Goal: Information Seeking & Learning: Understand process/instructions

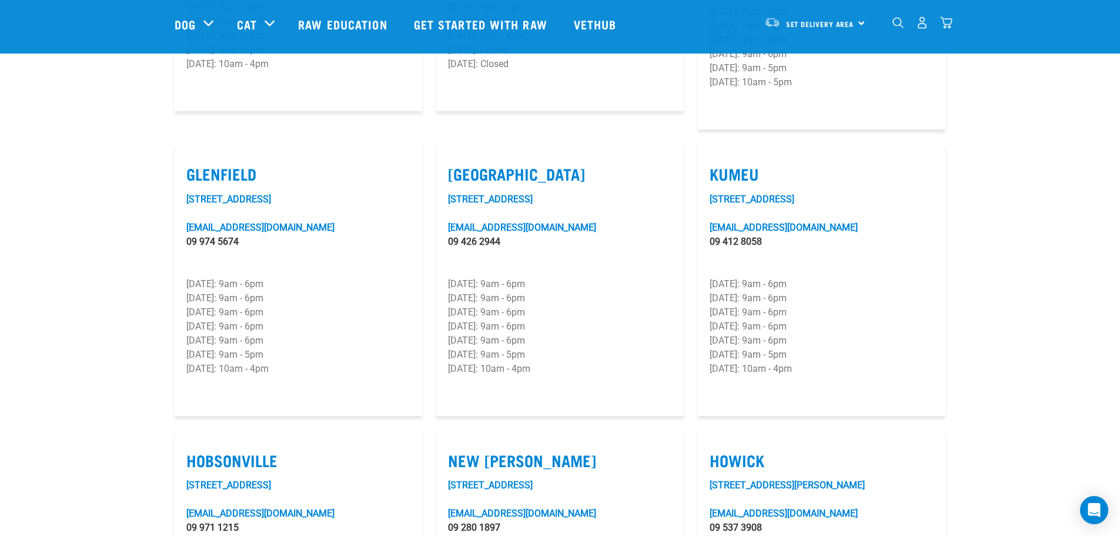
scroll to position [529, 0]
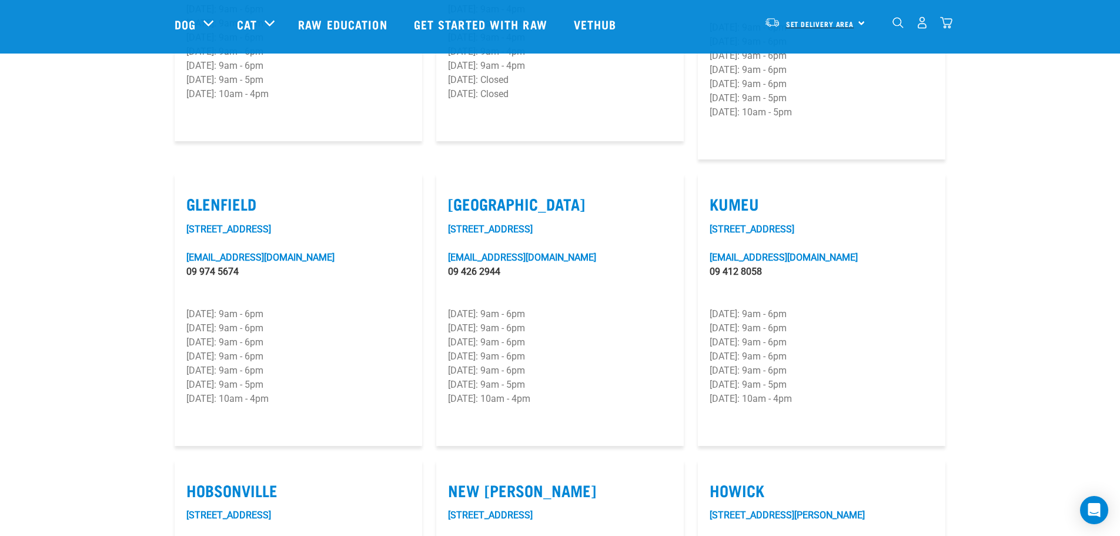
click at [805, 22] on span "Set Delivery Area" at bounding box center [820, 24] width 68 height 4
click at [785, 86] on link "[GEOGRAPHIC_DATA]" at bounding box center [814, 82] width 113 height 26
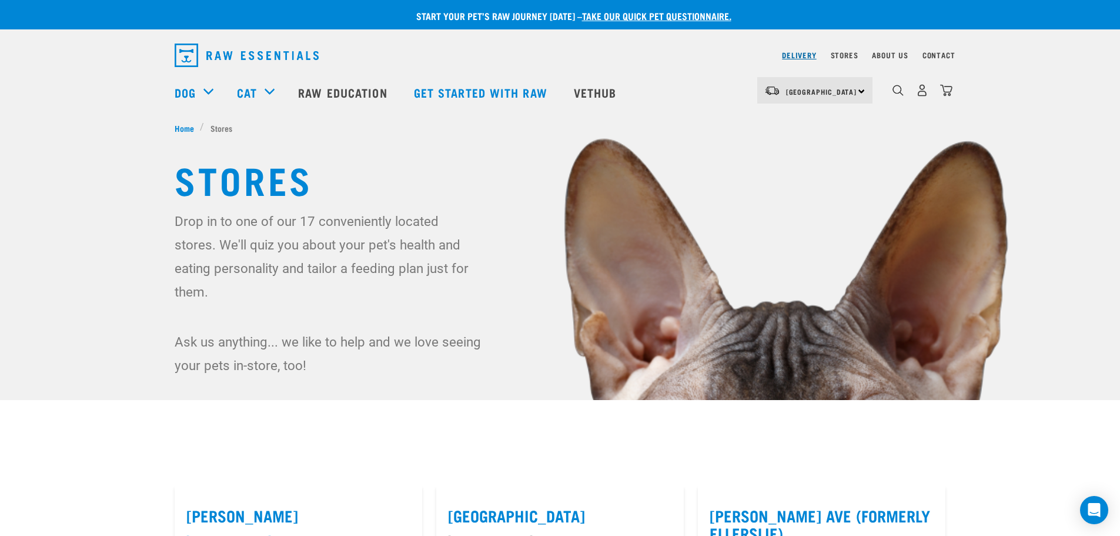
click at [810, 55] on link "Delivery" at bounding box center [799, 55] width 34 height 4
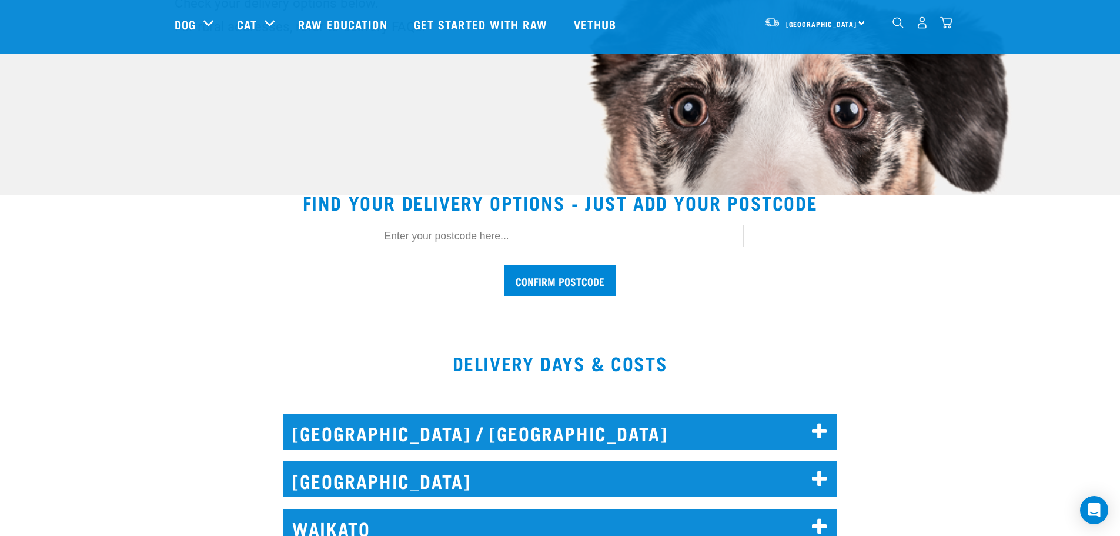
scroll to position [294, 0]
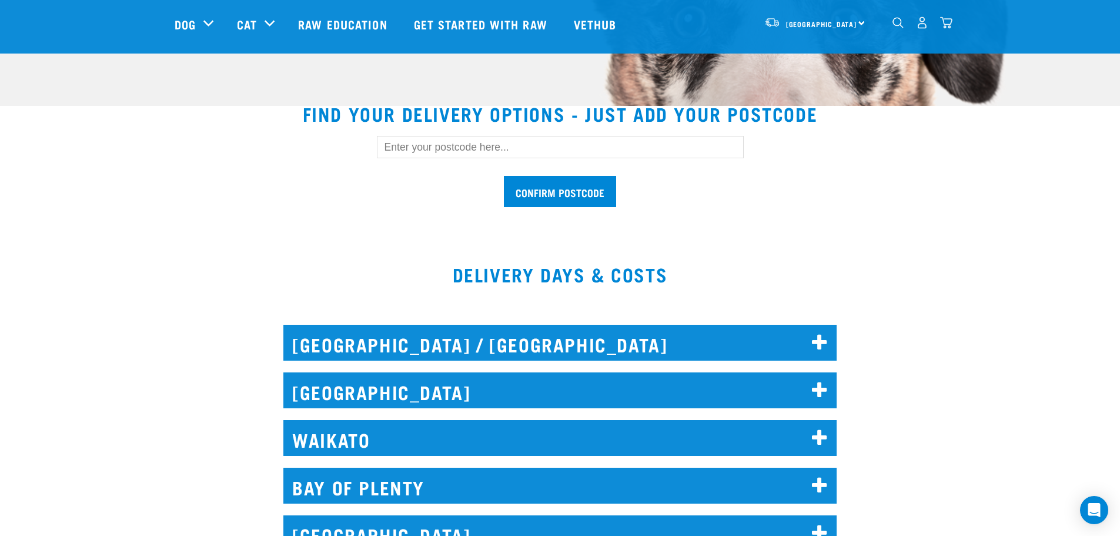
click at [465, 148] on input "text" at bounding box center [560, 147] width 367 height 22
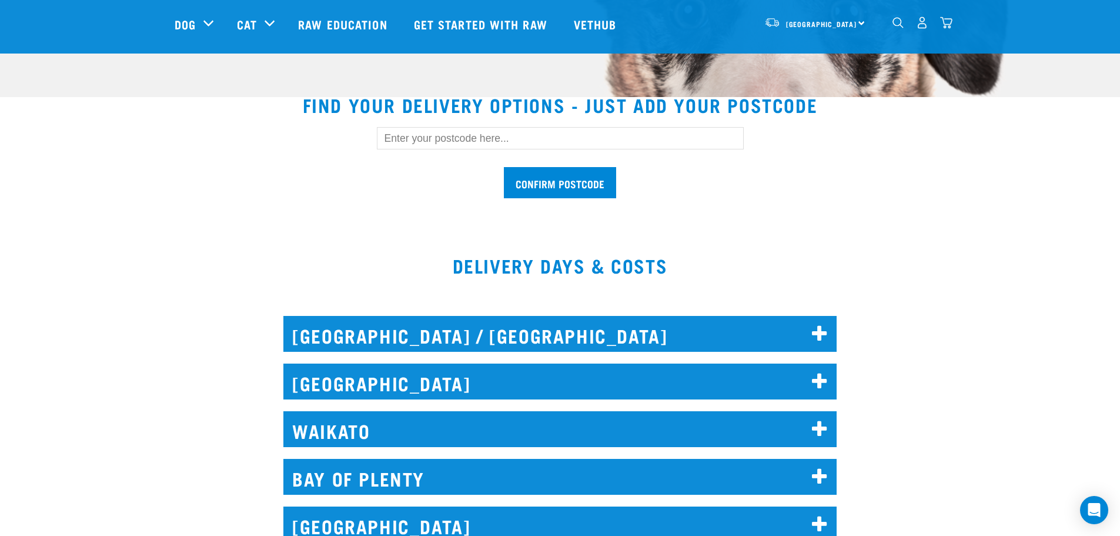
scroll to position [471, 0]
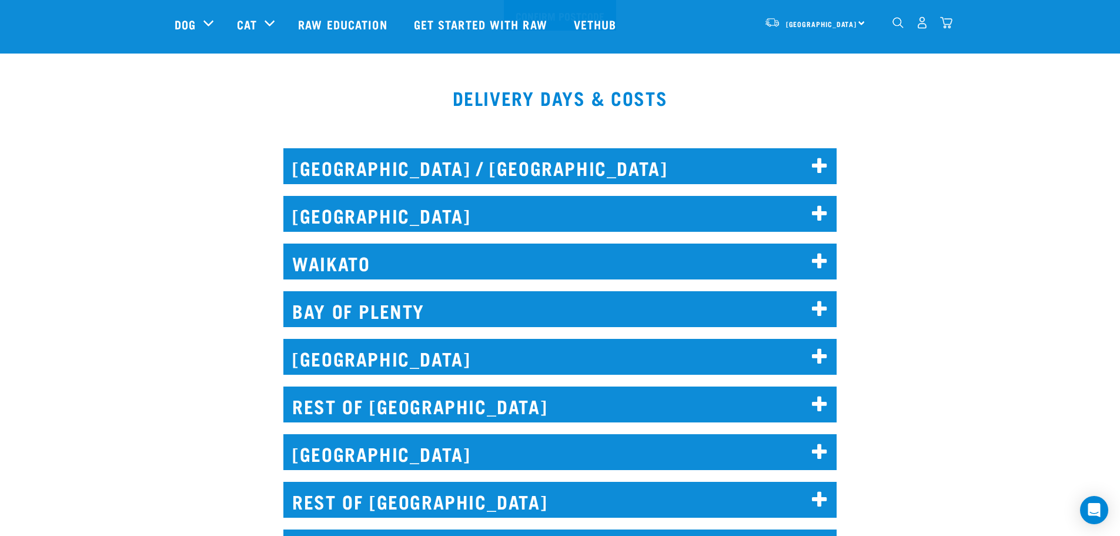
click at [806, 165] on h2 "NORTH AUCKLAND / WHANGAREI" at bounding box center [559, 166] width 553 height 36
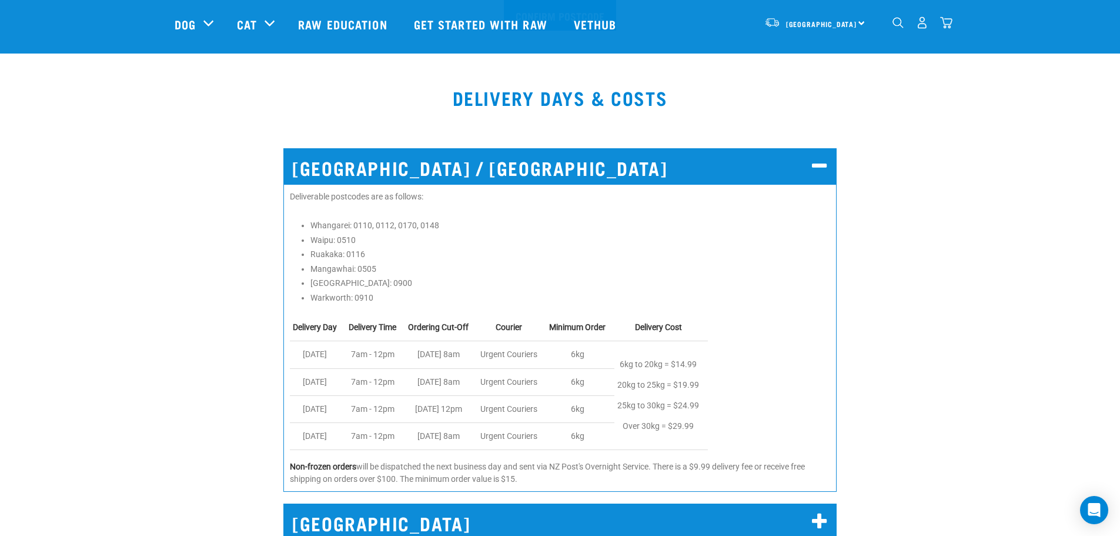
click at [804, 529] on h2 "AUCKLAND" at bounding box center [559, 521] width 553 height 36
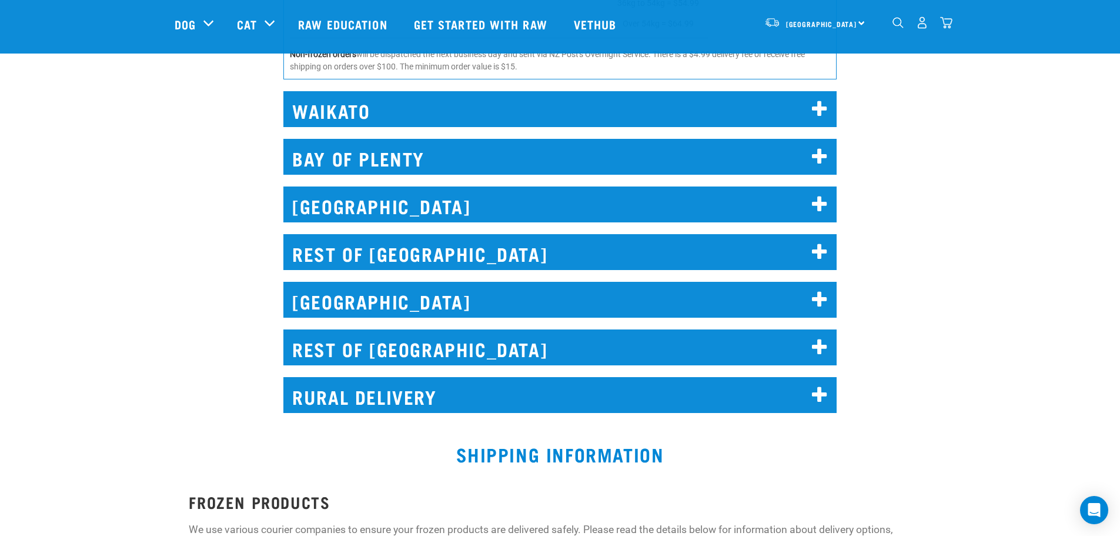
scroll to position [1536, 0]
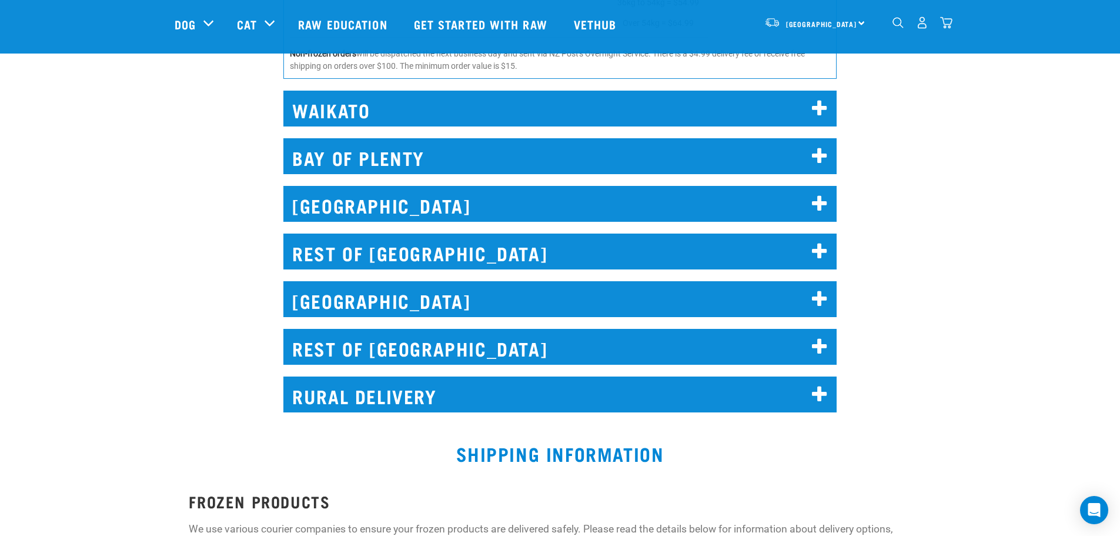
click at [769, 351] on h2 "REST OF SOUTH ISLAND" at bounding box center [559, 347] width 553 height 36
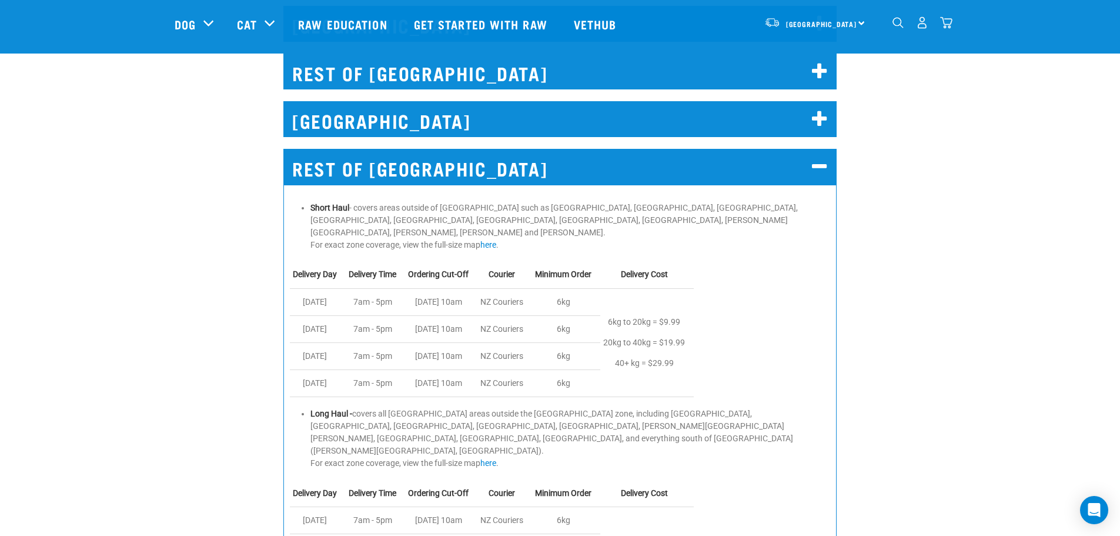
scroll to position [1717, 0]
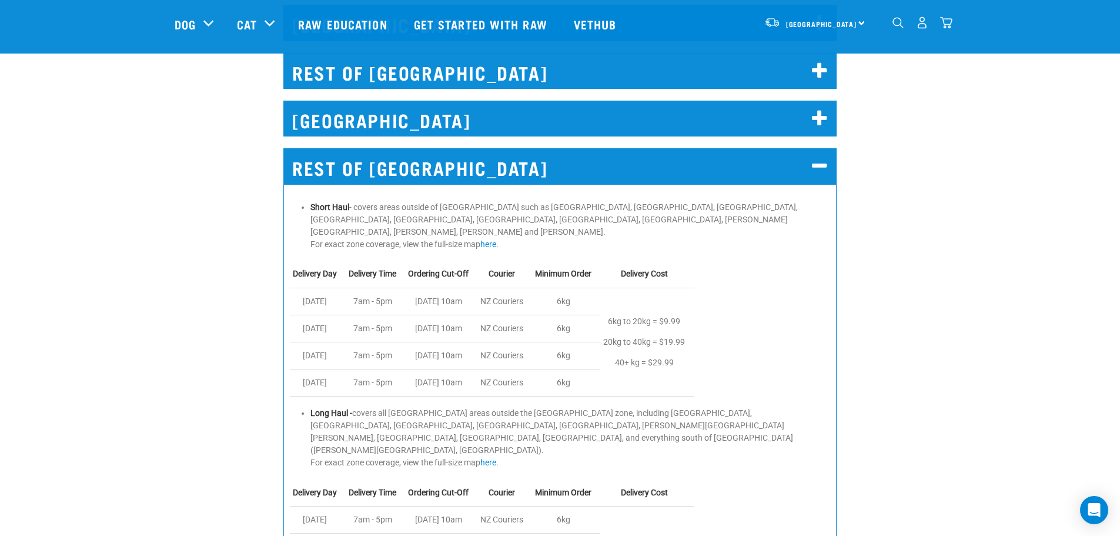
click at [488, 239] on link "here" at bounding box center [489, 243] width 16 height 9
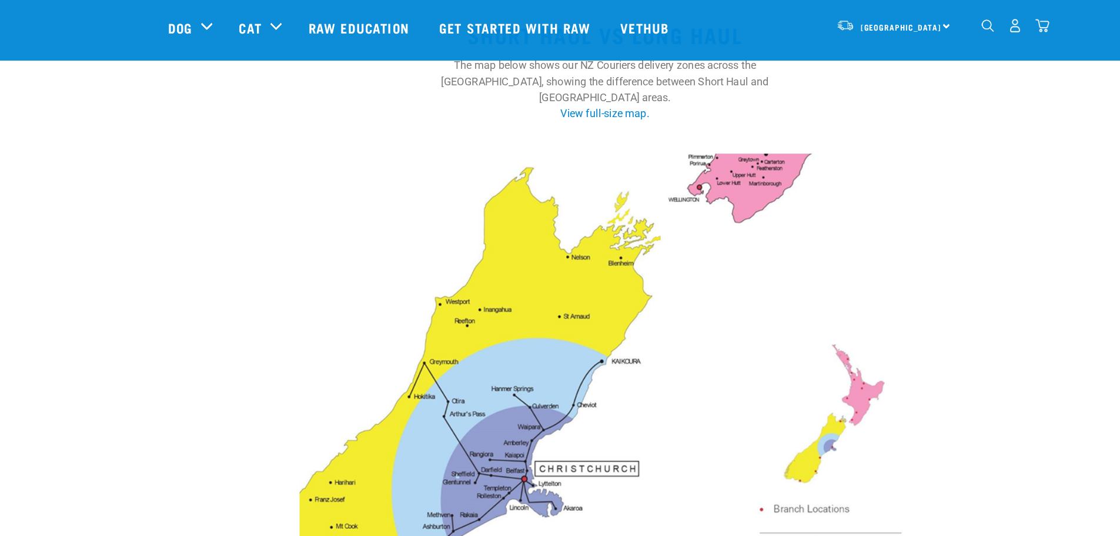
scroll to position [134, 0]
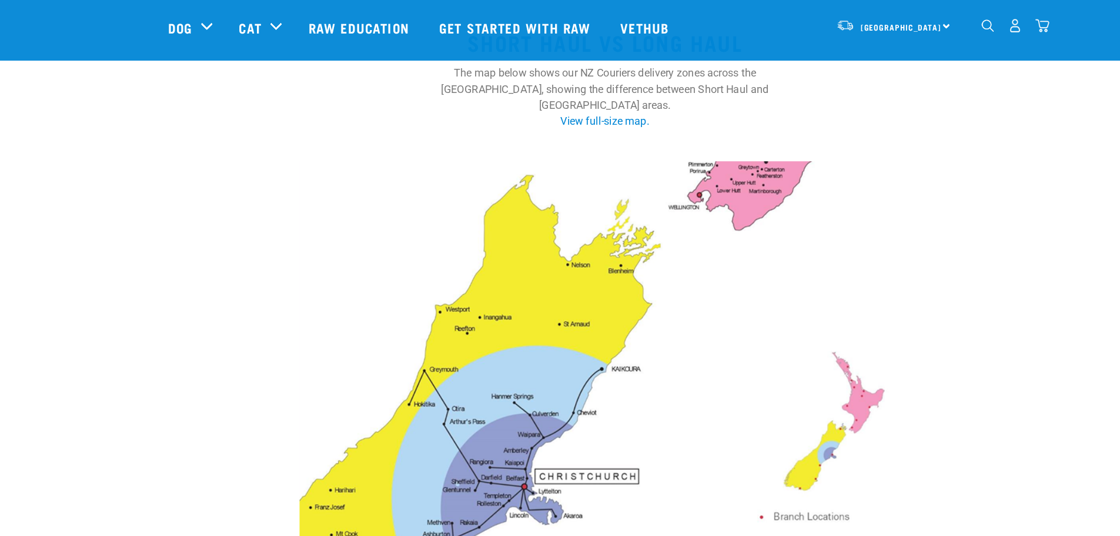
click at [893, 278] on div at bounding box center [560, 400] width 1106 height 530
click at [945, 203] on div at bounding box center [560, 400] width 1106 height 530
click at [541, 242] on img at bounding box center [560, 399] width 539 height 515
